Goal: Task Accomplishment & Management: Complete application form

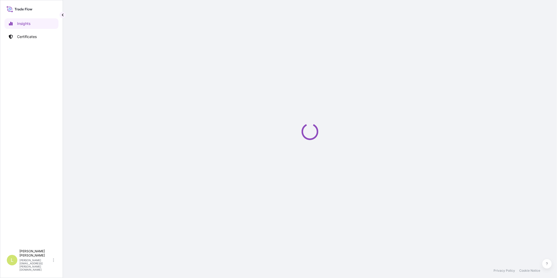
select select "2025"
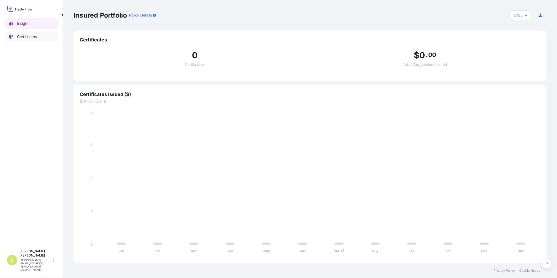
click at [41, 40] on link "Certificates" at bounding box center [31, 36] width 54 height 10
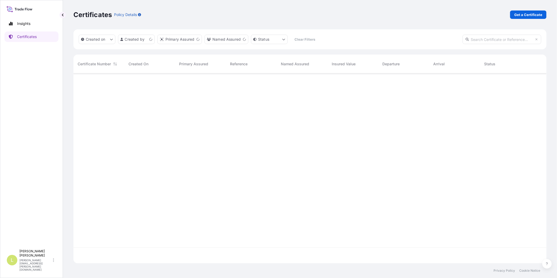
scroll to position [188, 468]
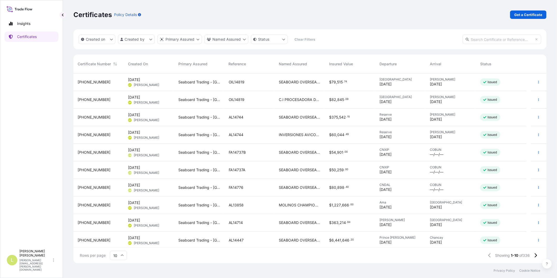
click at [239, 83] on span "OIL14819" at bounding box center [237, 81] width 16 height 5
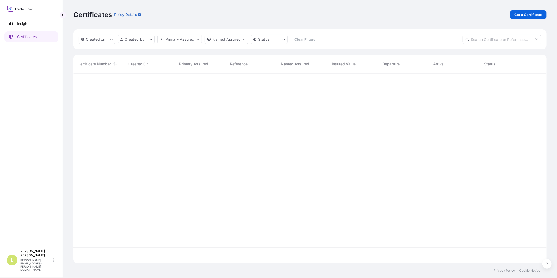
scroll to position [188, 468]
click at [224, 41] on html "Insights Certificates L Laura Martin laura.martin@seaboard.bm Certificates Poli…" at bounding box center [278, 139] width 557 height 278
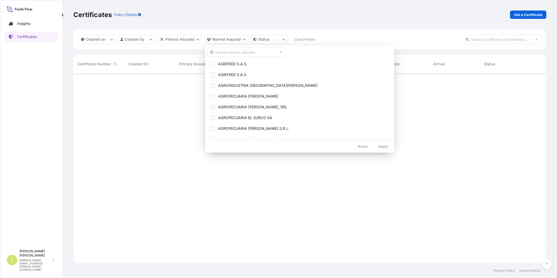
click at [230, 55] on input "text" at bounding box center [246, 51] width 79 height 9
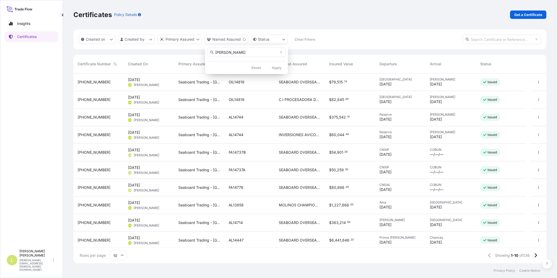
click at [230, 55] on input "laura" at bounding box center [246, 51] width 79 height 9
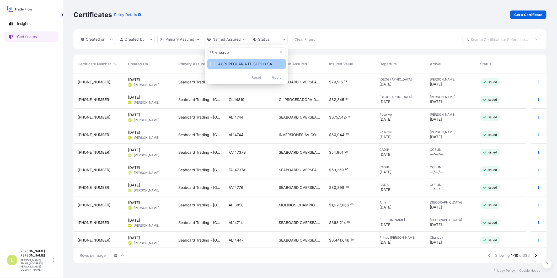
type input "el surco"
click at [255, 67] on button "AGROPECUARIA EL SURCO SA" at bounding box center [246, 64] width 79 height 10
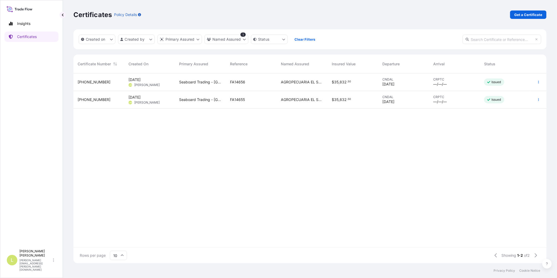
click at [257, 81] on div "FA14656" at bounding box center [251, 81] width 42 height 5
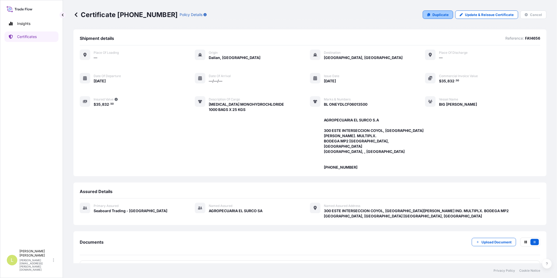
click at [445, 16] on p "Duplicate" at bounding box center [440, 14] width 16 height 5
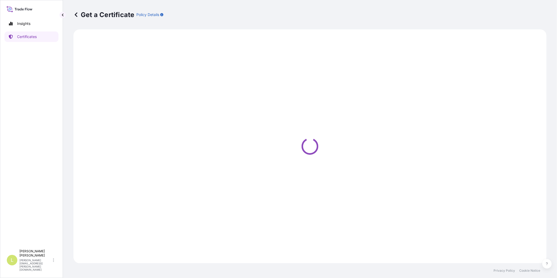
select select "Ocean Vessel"
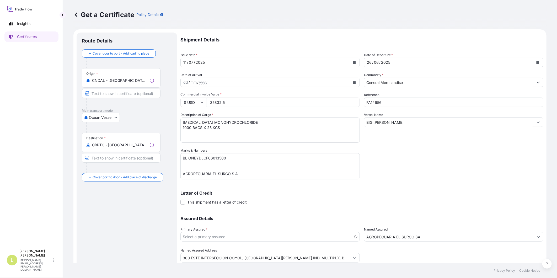
select select "31639"
click at [533, 59] on button "Calendar" at bounding box center [537, 62] width 8 height 8
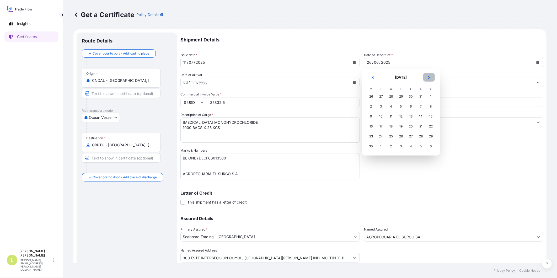
click at [426, 78] on button "Next" at bounding box center [429, 77] width 12 height 8
click at [387, 116] on div "13" at bounding box center [390, 116] width 9 height 9
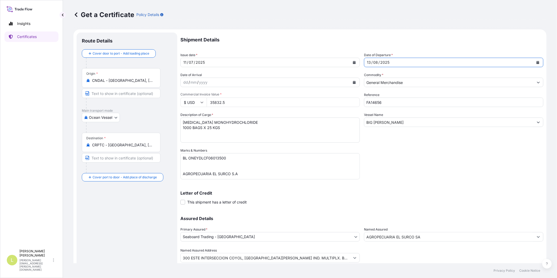
click at [383, 103] on input "FA14656" at bounding box center [453, 101] width 179 height 9
type input "FA14657"
click at [213, 158] on textarea "BL ONEYDLCF06013500 AGROPECUARIA EL SURCO S.A 300 ESTE INTERSECCION COYOL, CALL…" at bounding box center [269, 166] width 179 height 26
paste textarea "8882700"
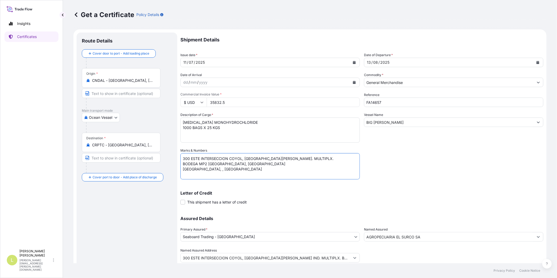
scroll to position [36, 0]
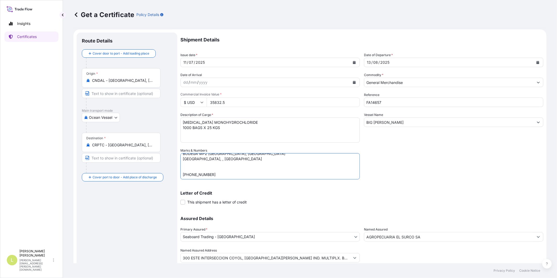
click at [209, 159] on textarea "BL ONEYDLCF06013500 AGROPECUARIA EL SURCO S.A 300 ESTE INTERSECCION COYOL, CALL…" at bounding box center [269, 166] width 179 height 26
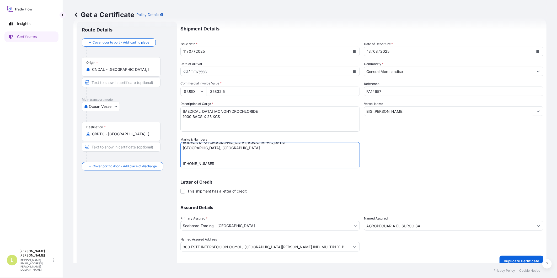
scroll to position [17, 0]
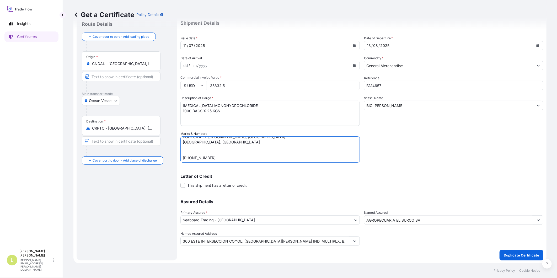
type textarea "BL ONEYDLCF08882700 AGROPECUARIA EL SURCO S.A 300 ESTE INTERSECCION COYOL, CALL…"
click at [225, 85] on input "35832.5" at bounding box center [282, 85] width 153 height 9
type input "35838"
click at [497, 184] on div "Letter of Credit This shipment has a letter of credit Letter of credit * Letter…" at bounding box center [361, 181] width 363 height 14
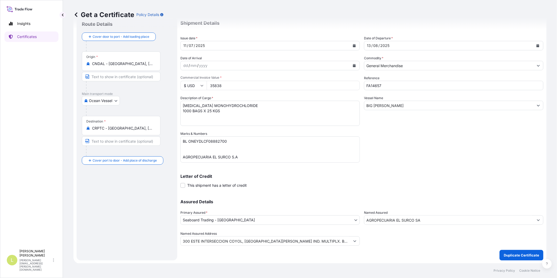
click at [353, 45] on button "Calendar" at bounding box center [354, 45] width 8 height 8
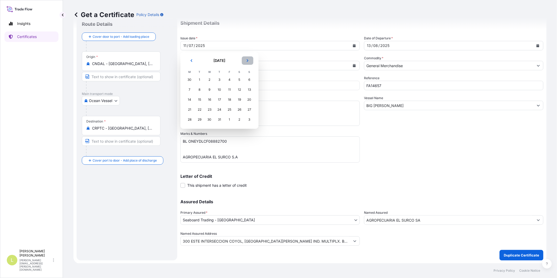
click at [248, 61] on icon "Next" at bounding box center [247, 60] width 3 height 3
click at [198, 121] on div "26" at bounding box center [199, 119] width 9 height 9
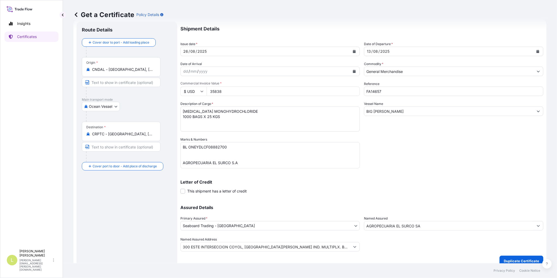
scroll to position [17, 0]
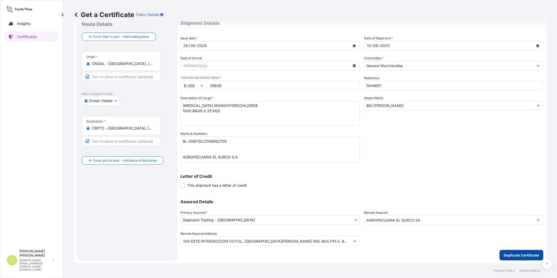
click at [507, 256] on p "Duplicate Certificate" at bounding box center [520, 254] width 35 height 5
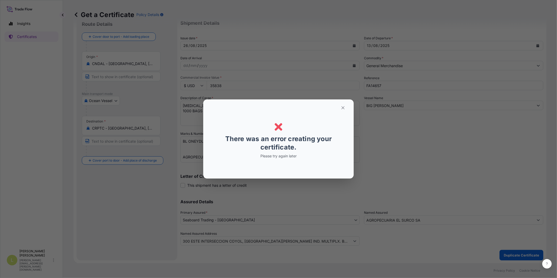
click at [342, 108] on icon "button" at bounding box center [342, 107] width 5 height 5
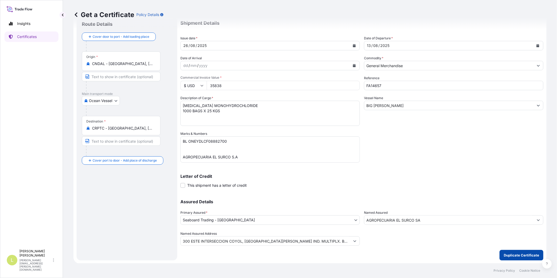
click at [516, 259] on button "Duplicate Certificate" at bounding box center [521, 255] width 44 height 10
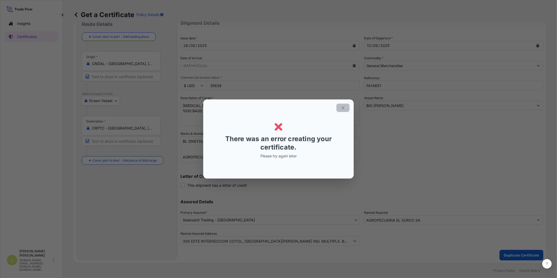
click at [344, 108] on icon "button" at bounding box center [342, 107] width 5 height 5
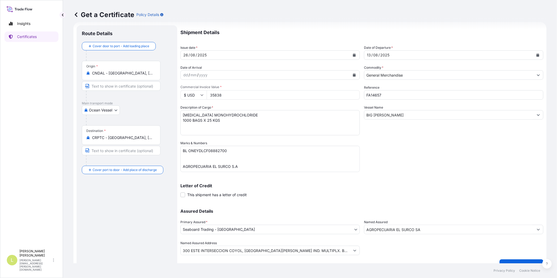
scroll to position [0, 0]
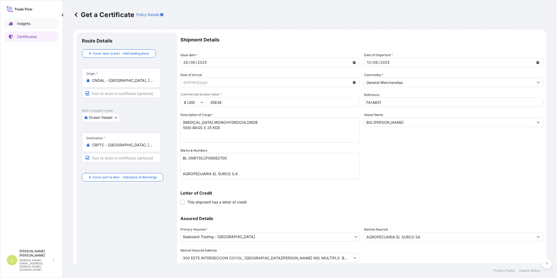
click at [37, 37] on link "Certificates" at bounding box center [31, 36] width 54 height 10
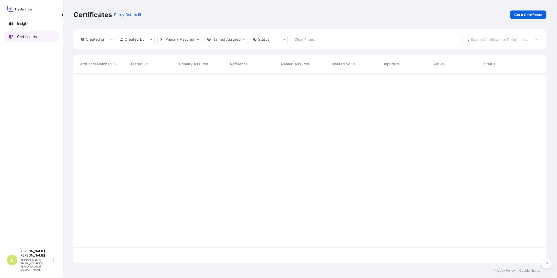
scroll to position [188, 468]
click at [524, 14] on p "Get a Certificate" at bounding box center [528, 14] width 28 height 5
select select "Barge"
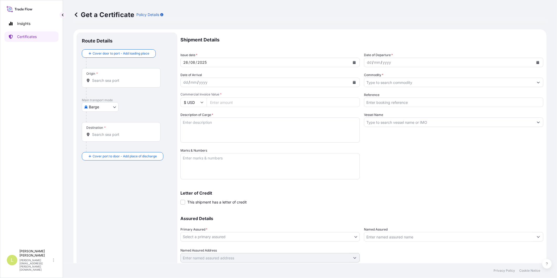
click at [536, 63] on button "Calendar" at bounding box center [537, 62] width 8 height 8
click at [390, 118] on div "13" at bounding box center [390, 116] width 9 height 9
click at [135, 83] on input "Origin *" at bounding box center [123, 80] width 62 height 5
